Goal: Task Accomplishment & Management: Manage account settings

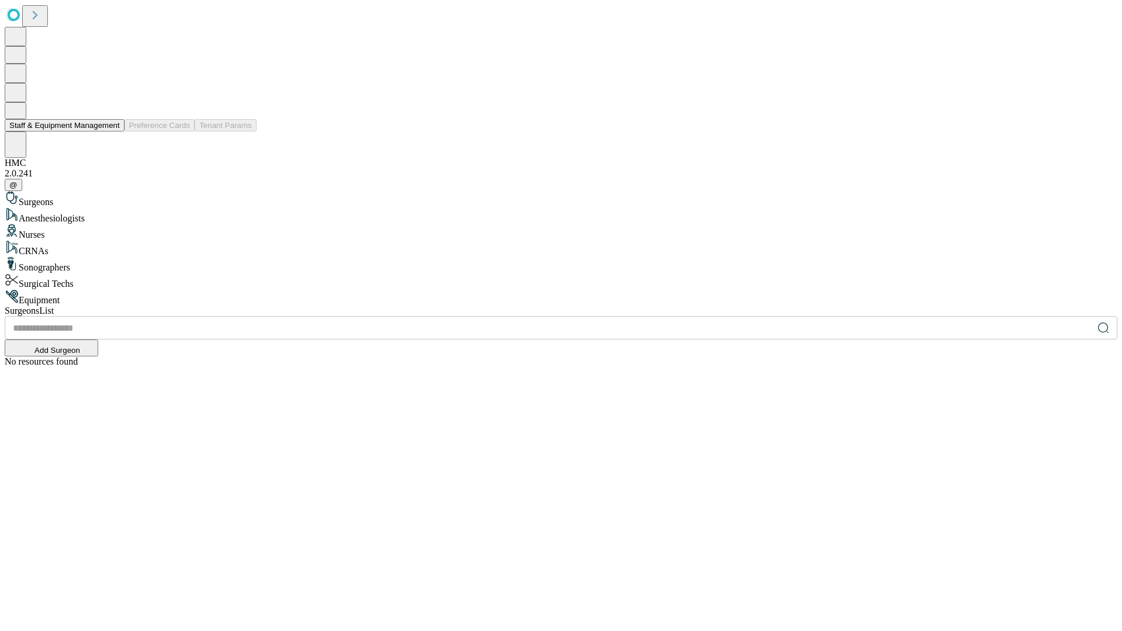
click at [112, 131] on button "Staff & Equipment Management" at bounding box center [65, 125] width 120 height 12
